Goal: Transaction & Acquisition: Purchase product/service

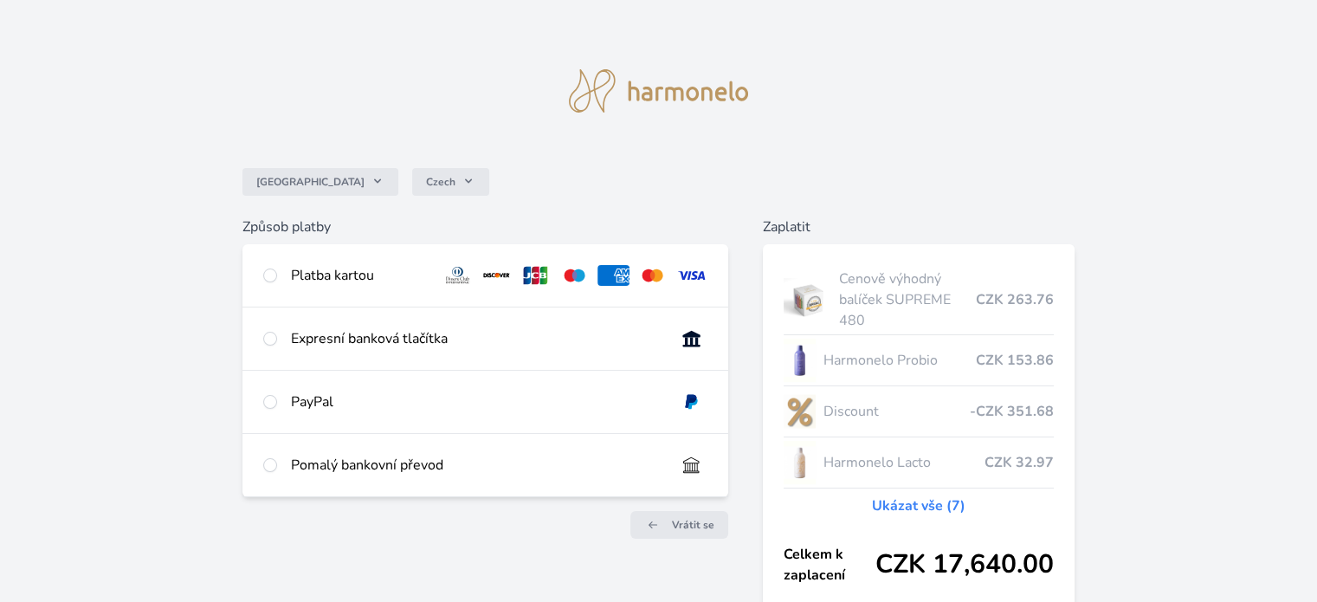
click at [325, 280] on div "Platba kartou" at bounding box center [359, 275] width 137 height 21
radio input "true"
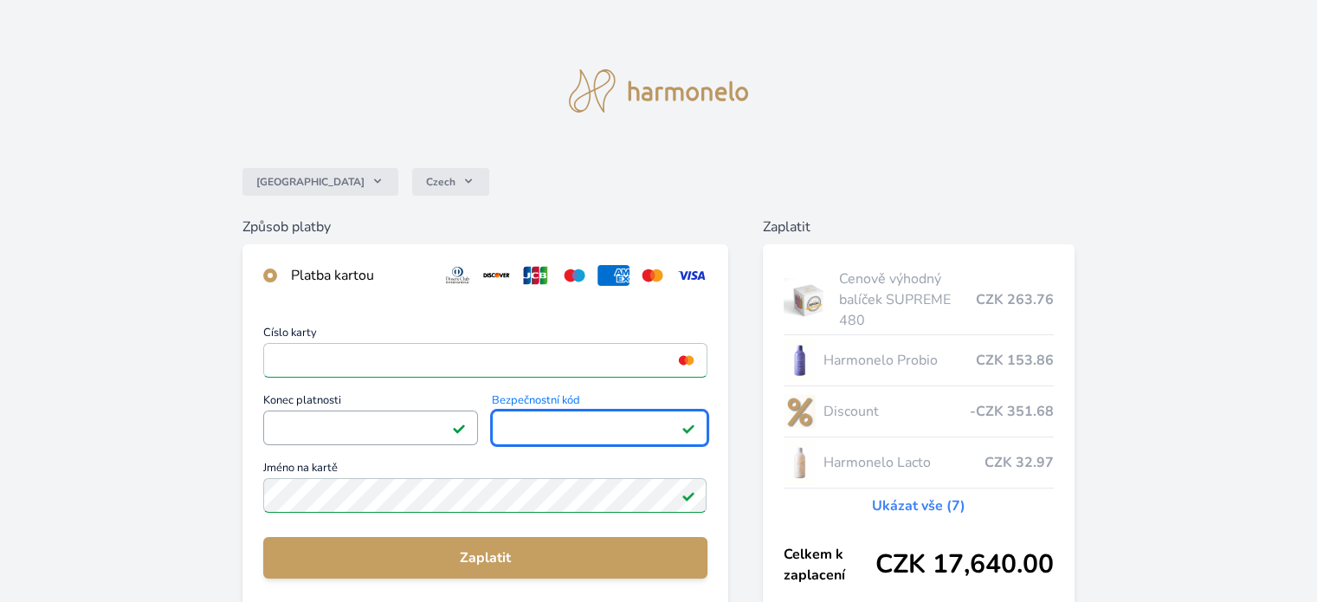
scroll to position [339, 0]
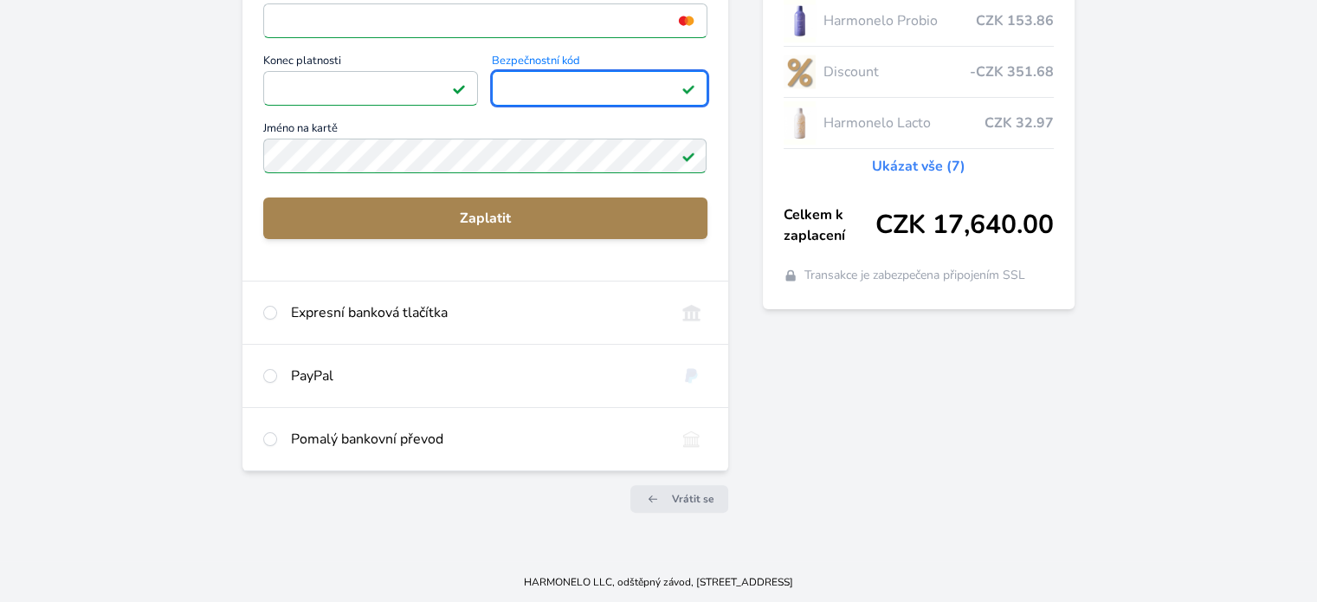
click at [356, 224] on span "Zaplatit" at bounding box center [485, 218] width 416 height 21
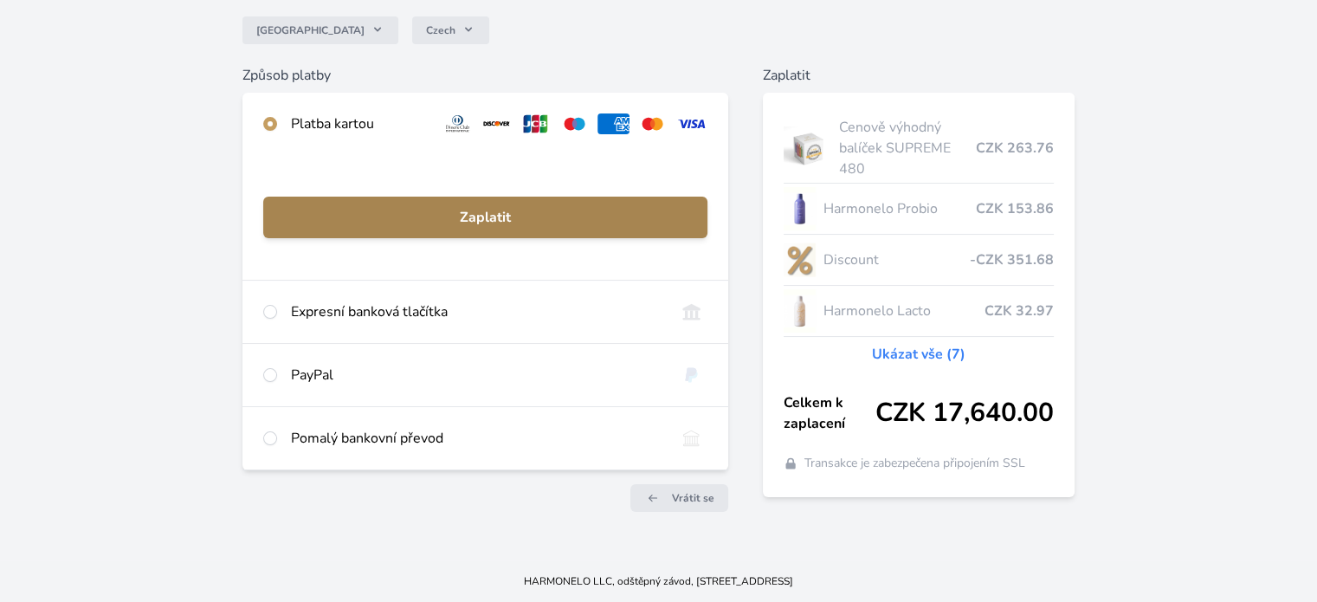
scroll to position [151, 0]
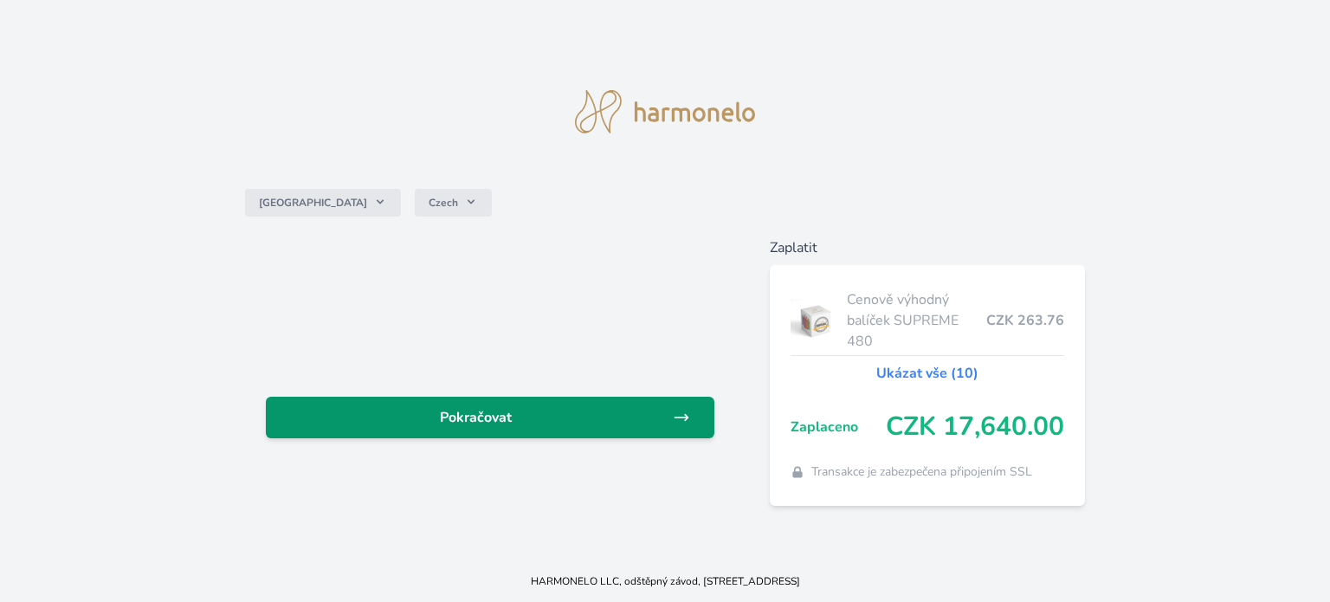
click at [571, 418] on span "Pokračovat" at bounding box center [476, 417] width 393 height 21
